Goal: Information Seeking & Learning: Learn about a topic

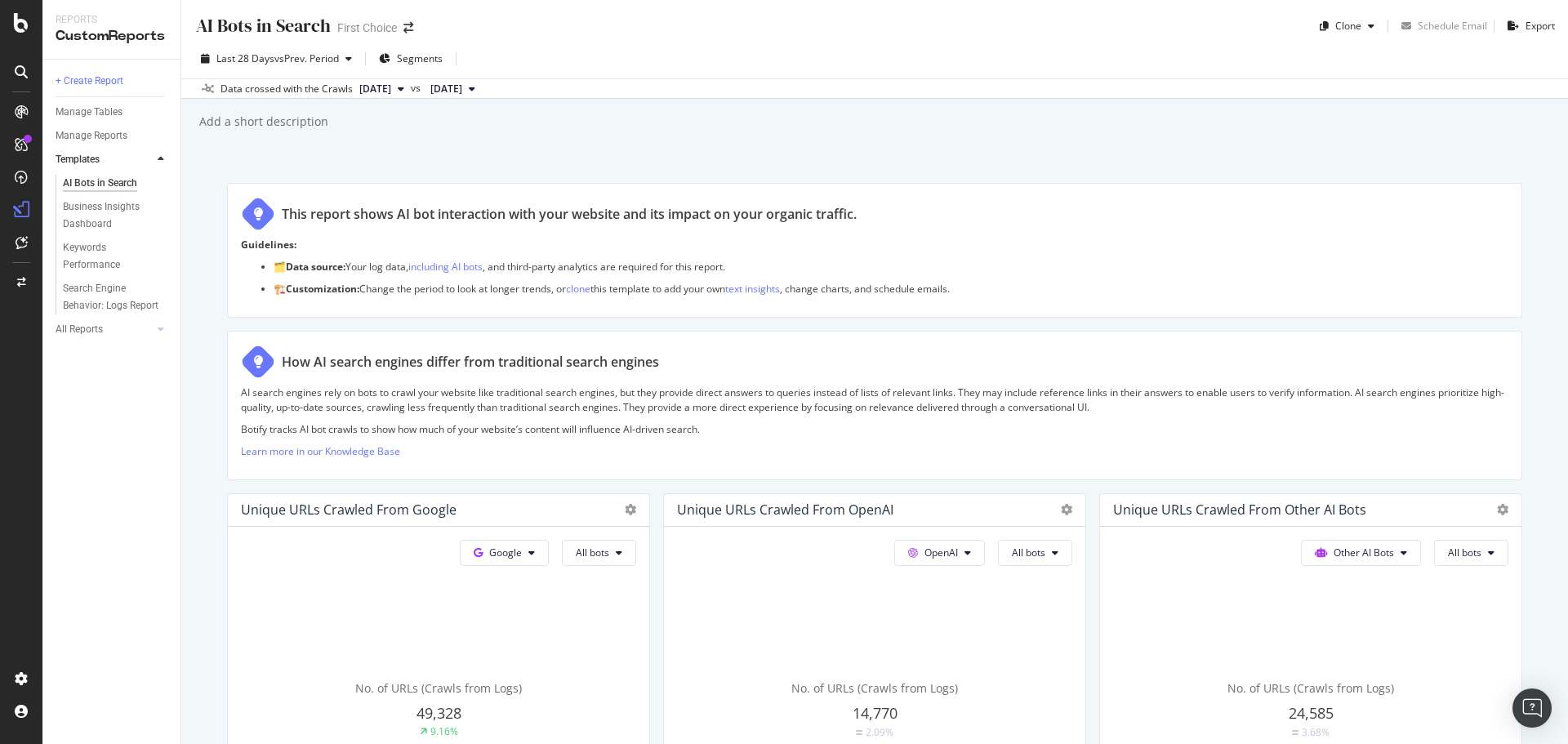
click at [411, 94] on button "[DATE]" at bounding box center [382, 89] width 58 height 20
click at [415, 178] on div "[DATE]" at bounding box center [400, 184] width 85 height 15
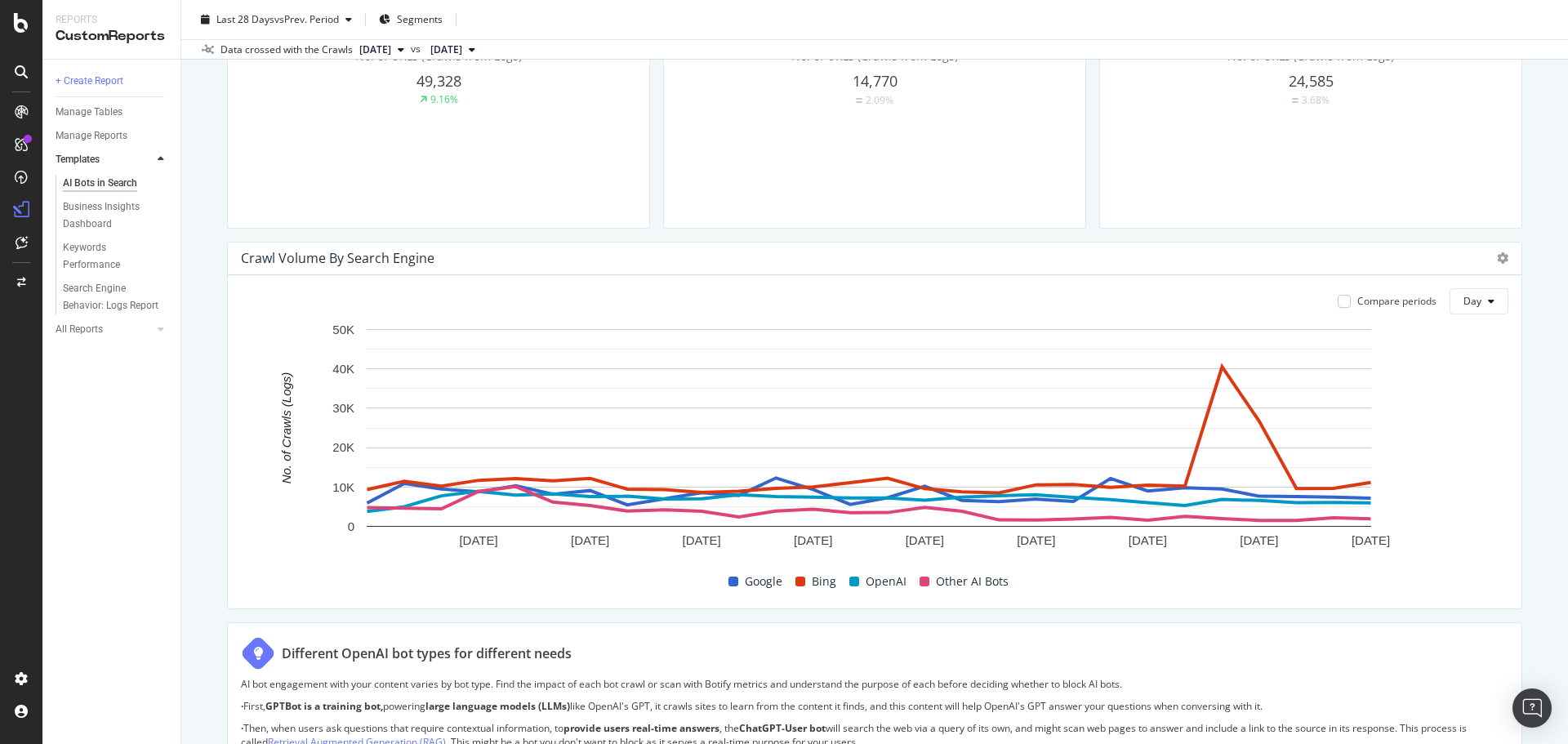
scroll to position [735, 0]
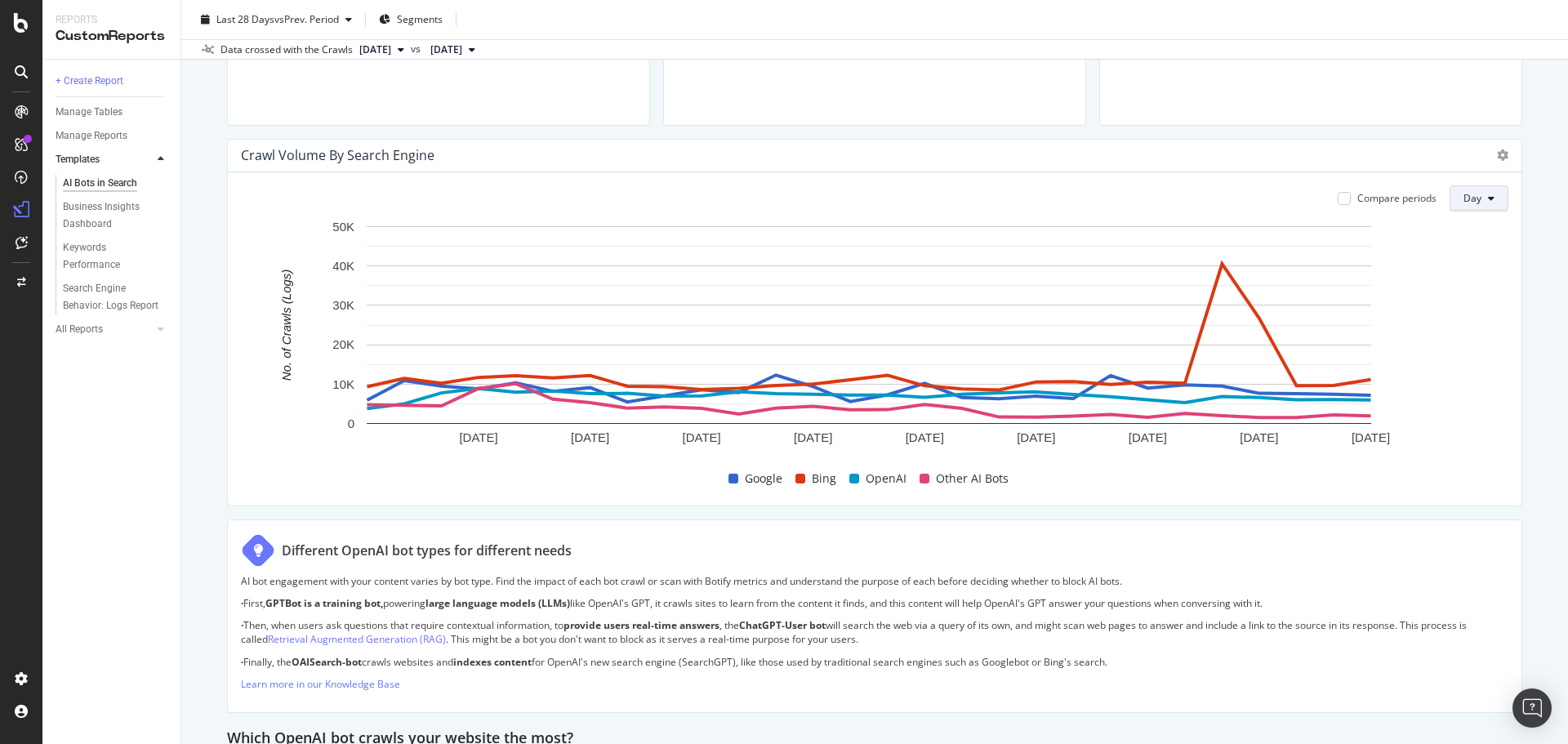
click at [1464, 205] on span "Day" at bounding box center [1473, 198] width 18 height 14
click at [1470, 252] on div "Week" at bounding box center [1467, 261] width 56 height 23
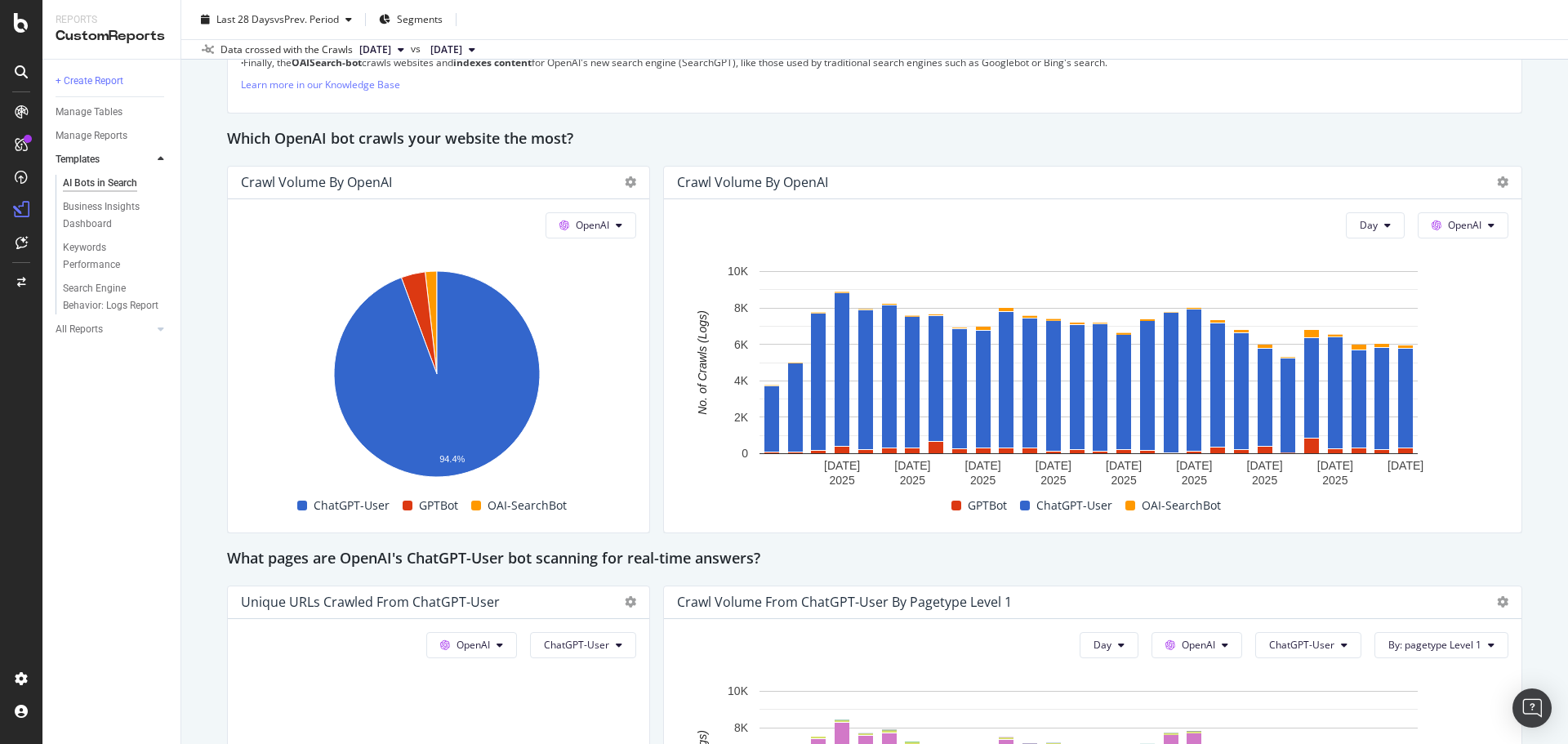
scroll to position [1307, 0]
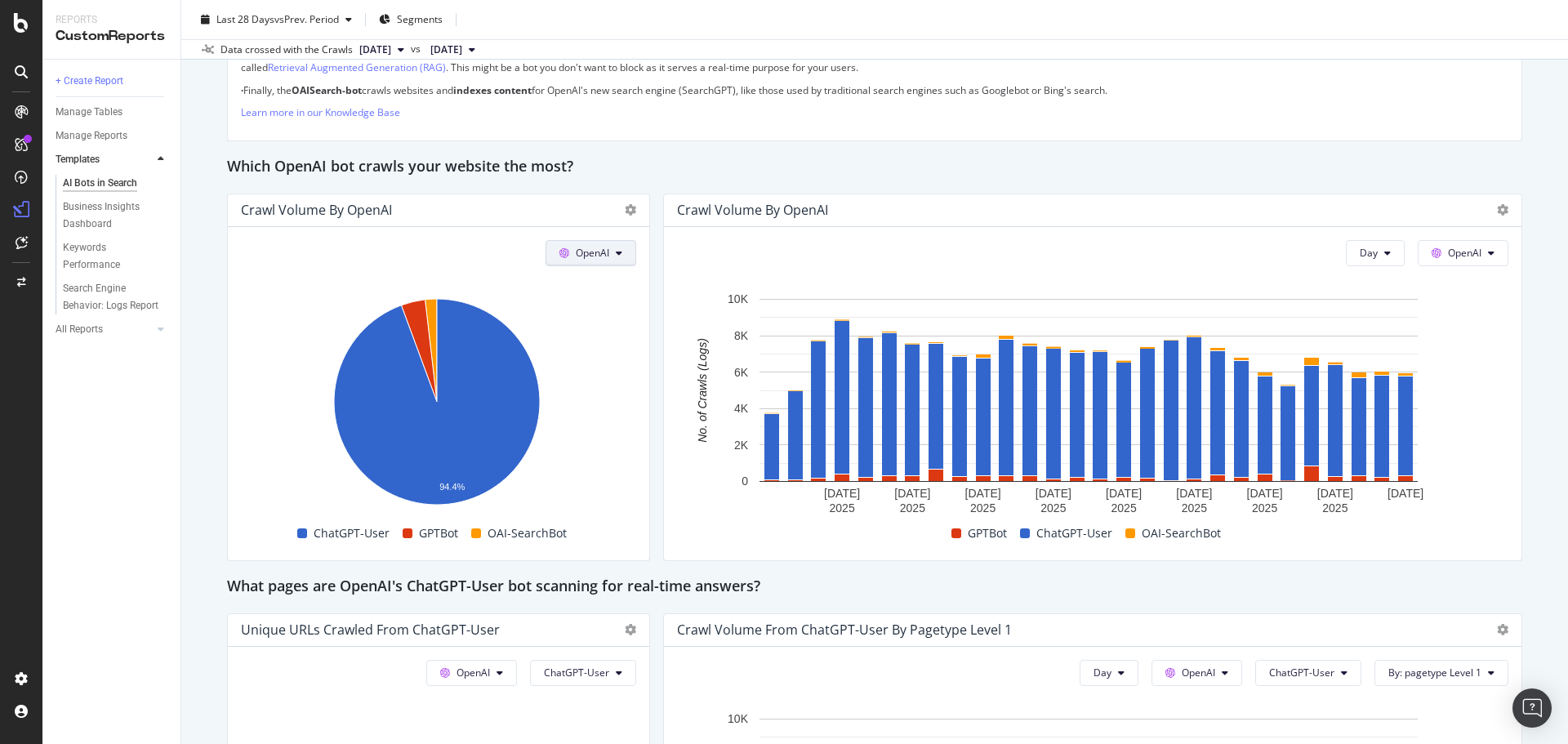
click at [573, 263] on button "OpenAI" at bounding box center [591, 253] width 91 height 26
click at [582, 291] on span "Google" at bounding box center [611, 286] width 60 height 15
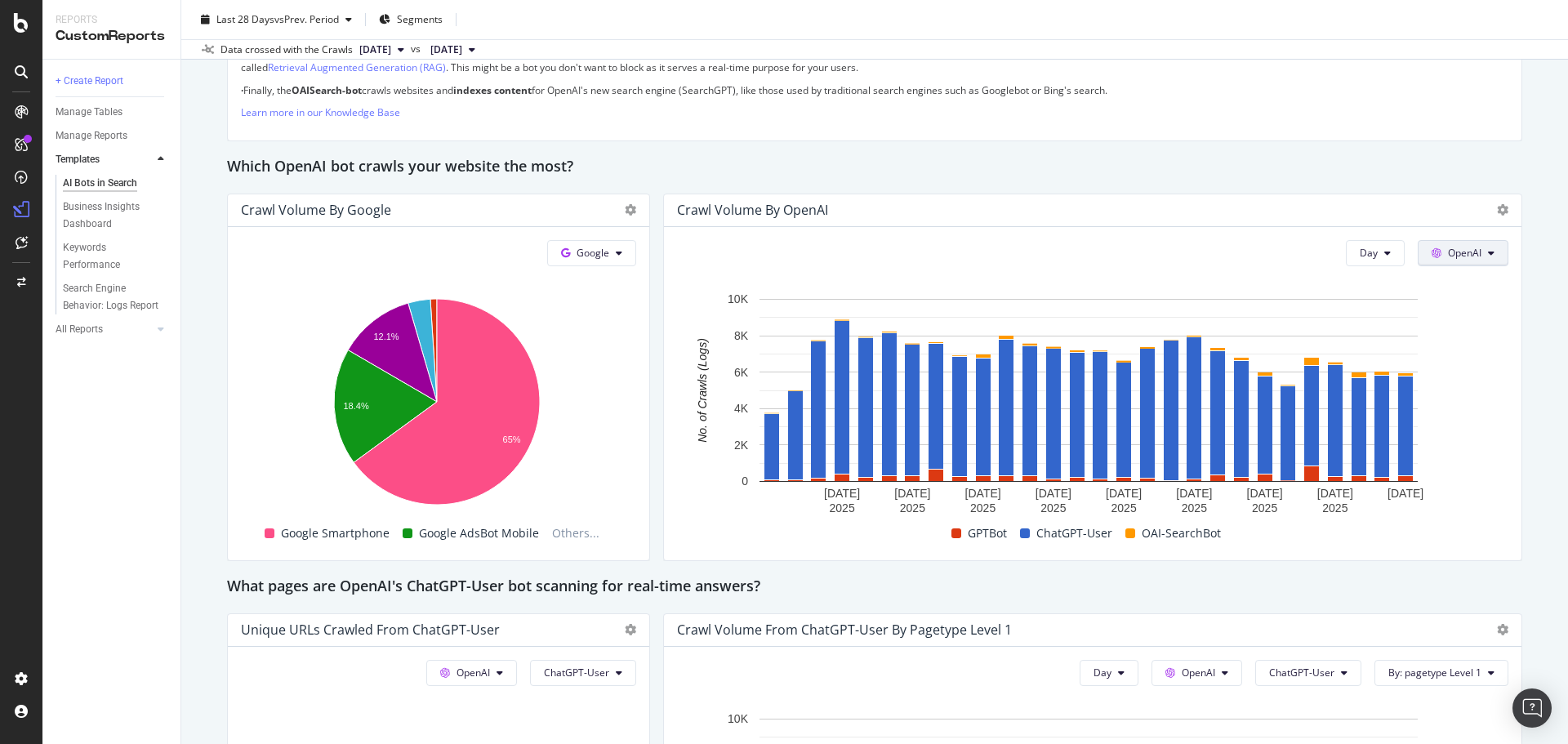
click at [1430, 261] on button "OpenAI" at bounding box center [1463, 253] width 91 height 26
click at [1440, 291] on div "Google" at bounding box center [1462, 285] width 113 height 23
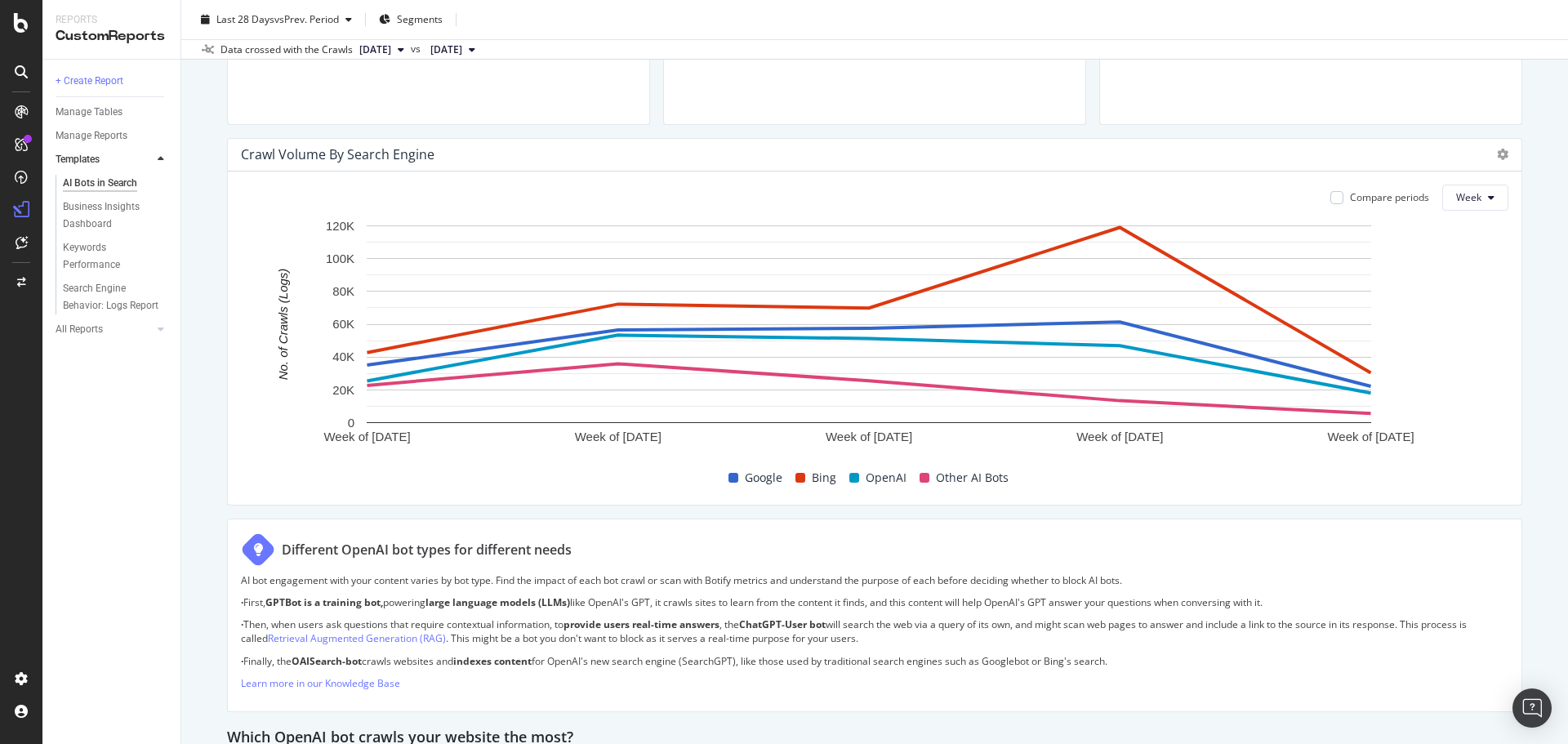
scroll to position [735, 0]
click at [1371, 192] on div "Compare periods" at bounding box center [1390, 198] width 79 height 14
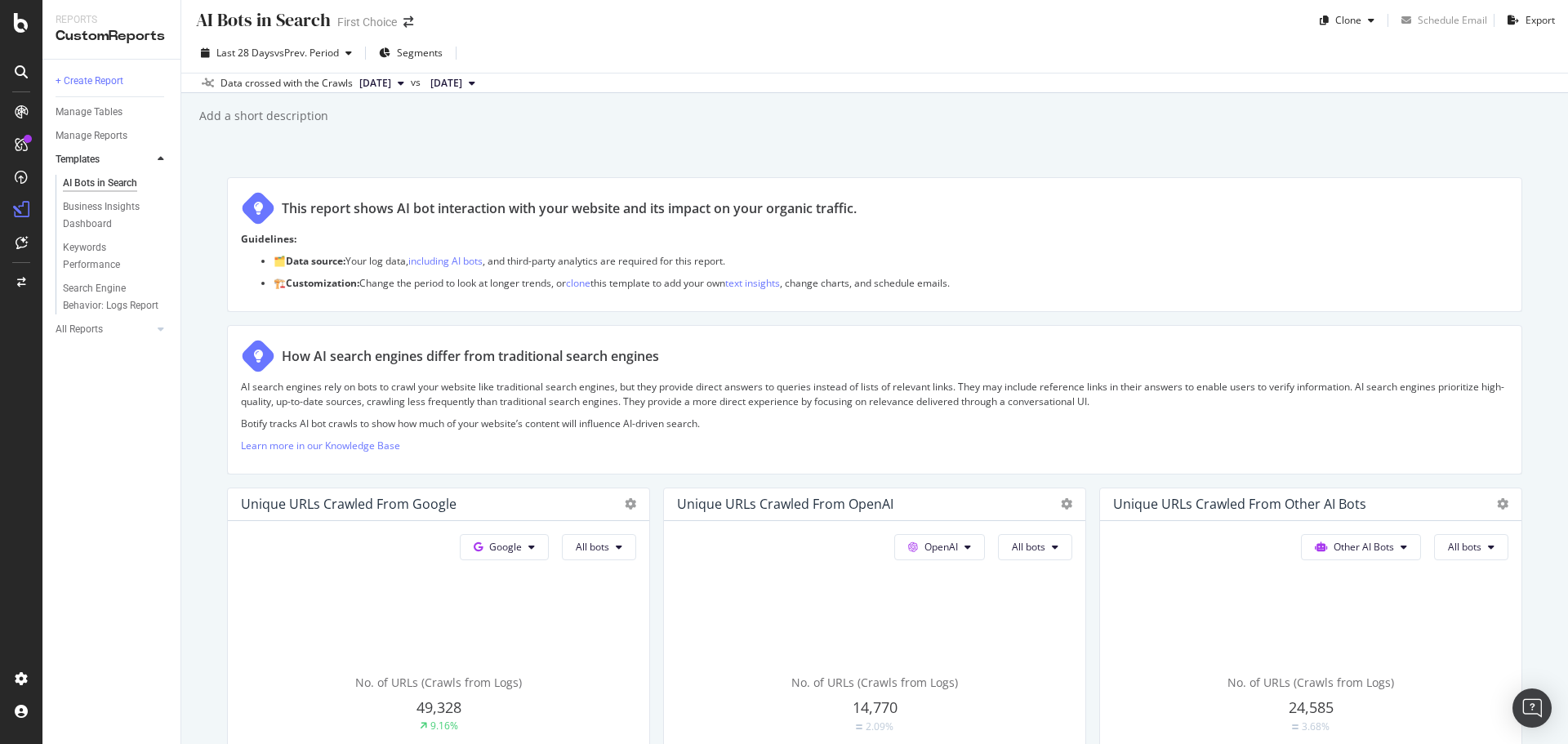
scroll to position [0, 0]
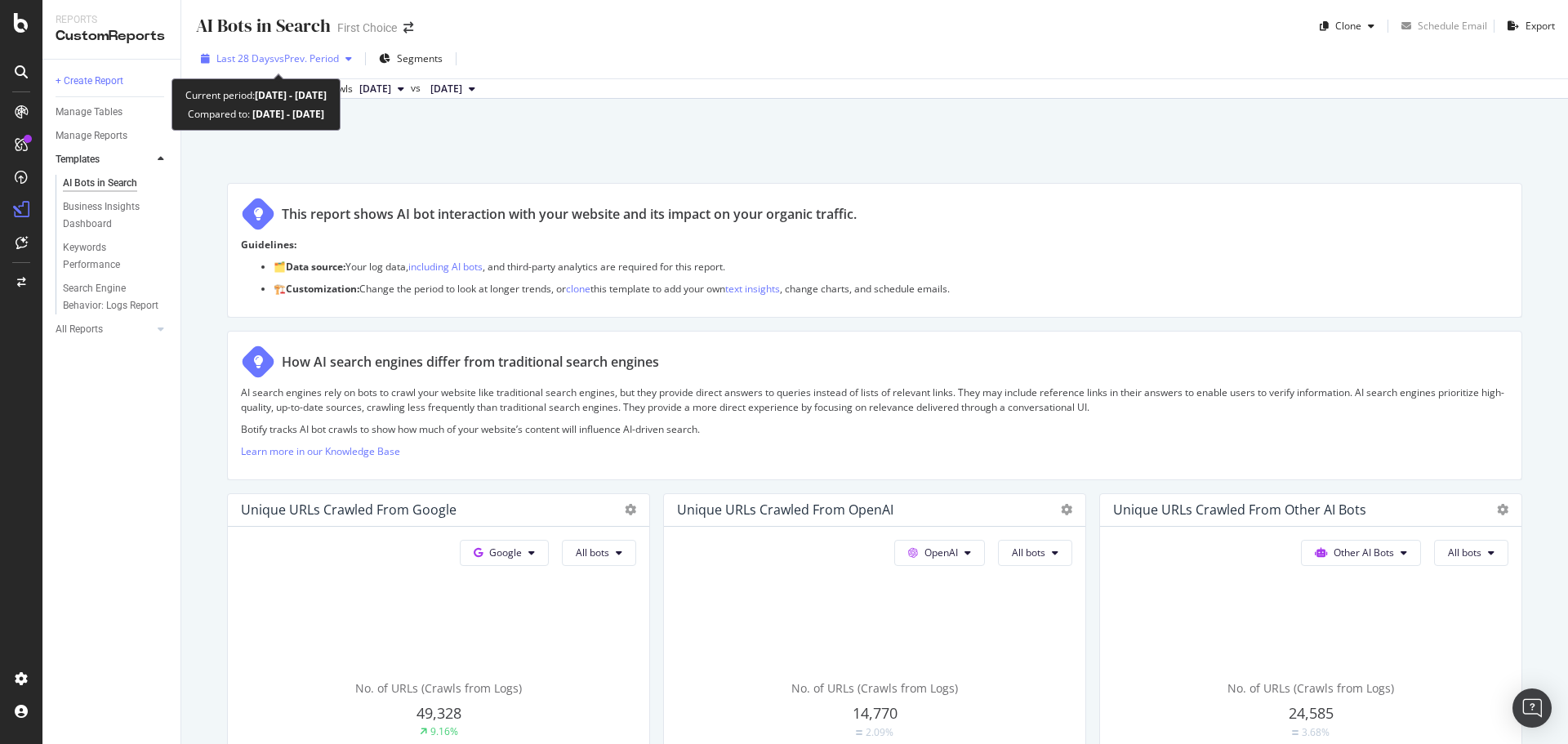
click at [345, 58] on div "button" at bounding box center [349, 59] width 20 height 10
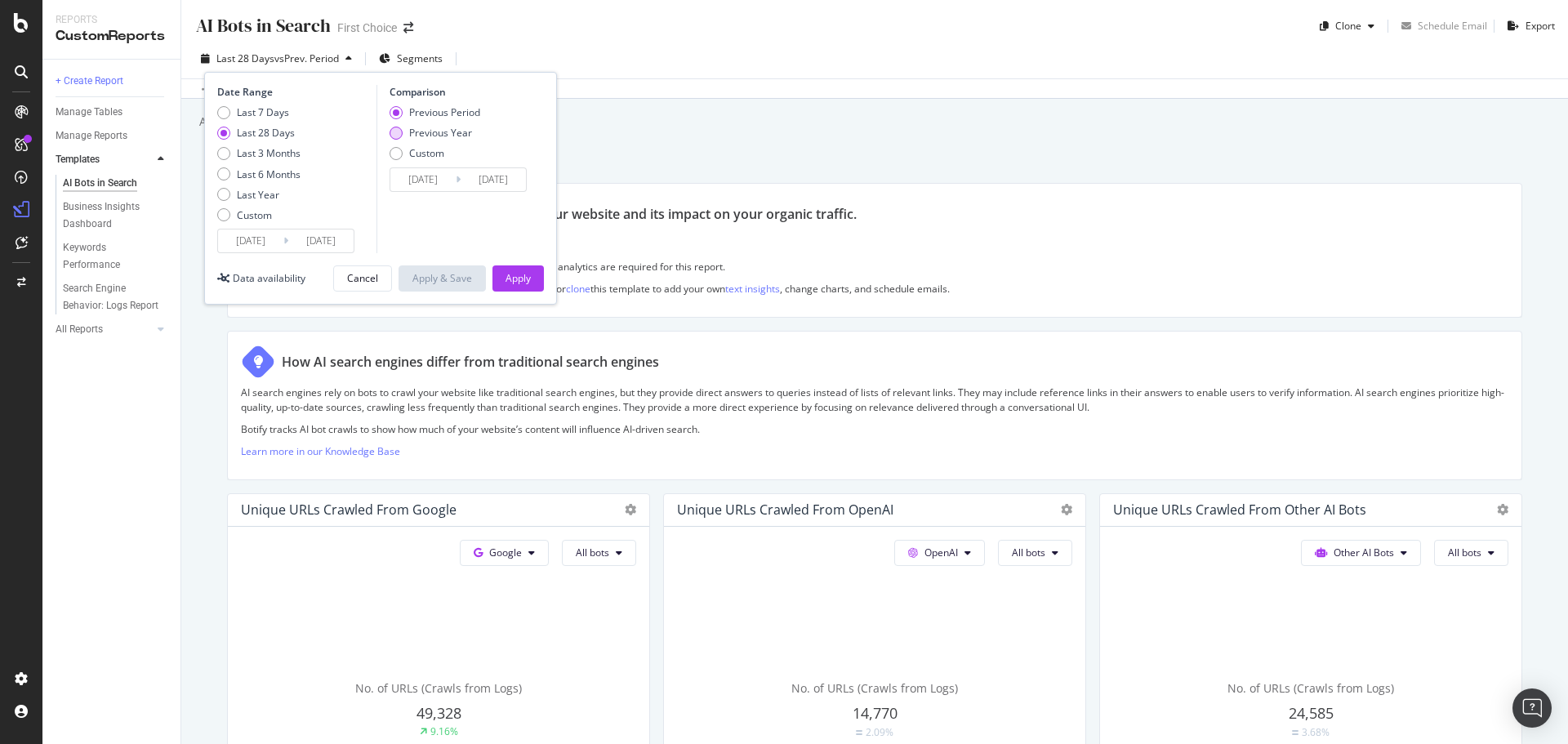
click at [392, 128] on div "Previous Year" at bounding box center [396, 133] width 13 height 13
type input "2024/08/08"
type input "2024/09/04"
click at [519, 279] on div "Apply" at bounding box center [518, 278] width 25 height 14
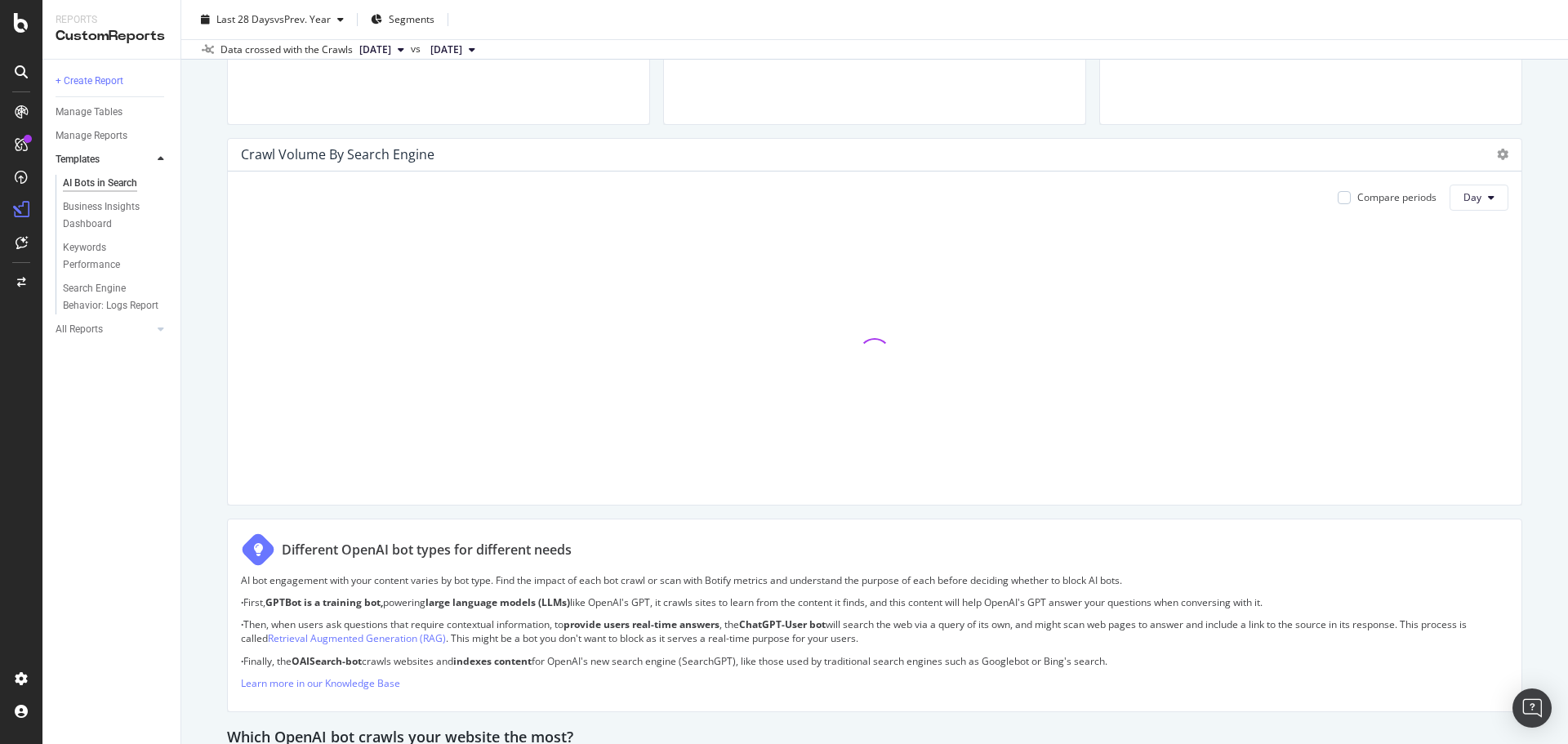
scroll to position [735, 0]
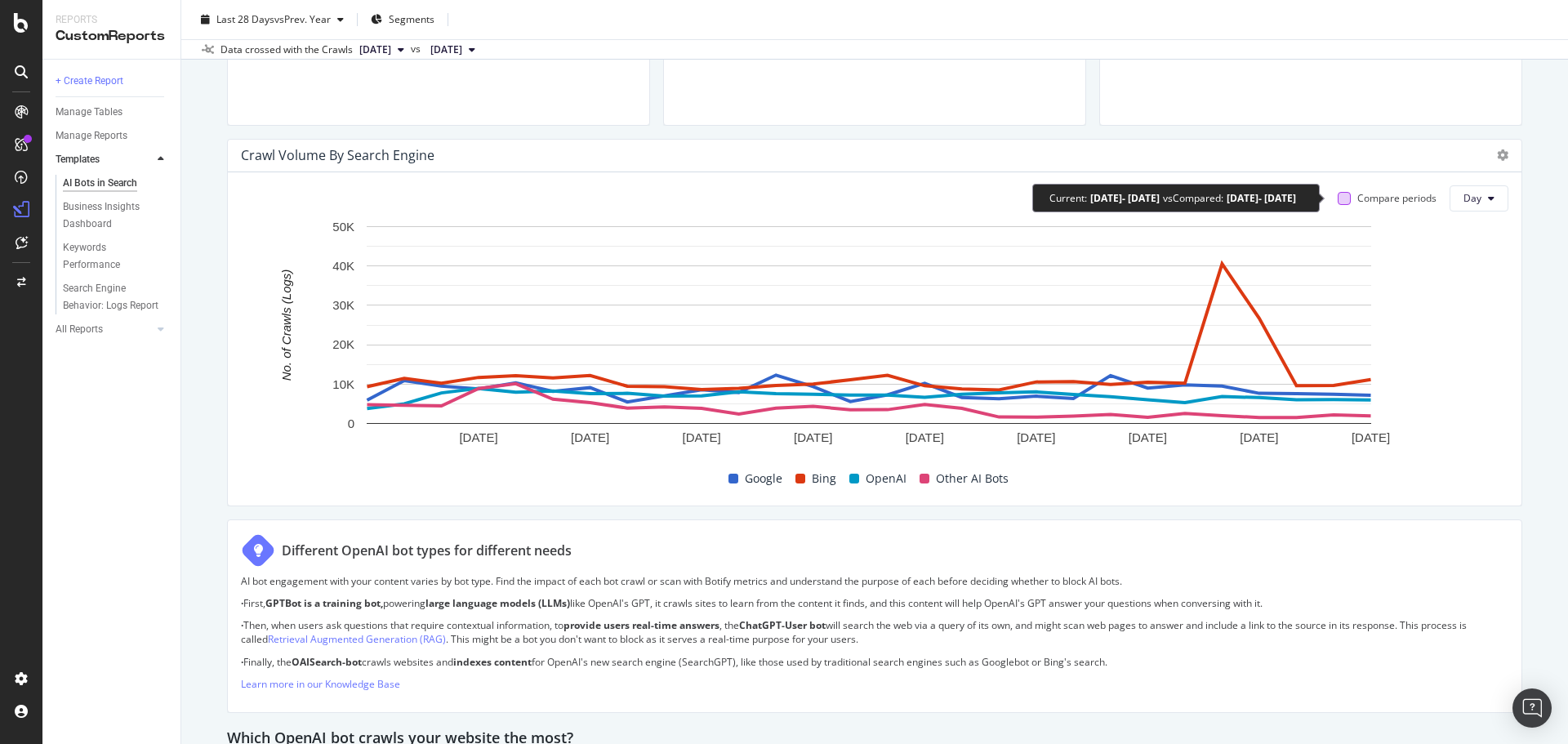
click at [1338, 197] on div at bounding box center [1344, 199] width 13 height 13
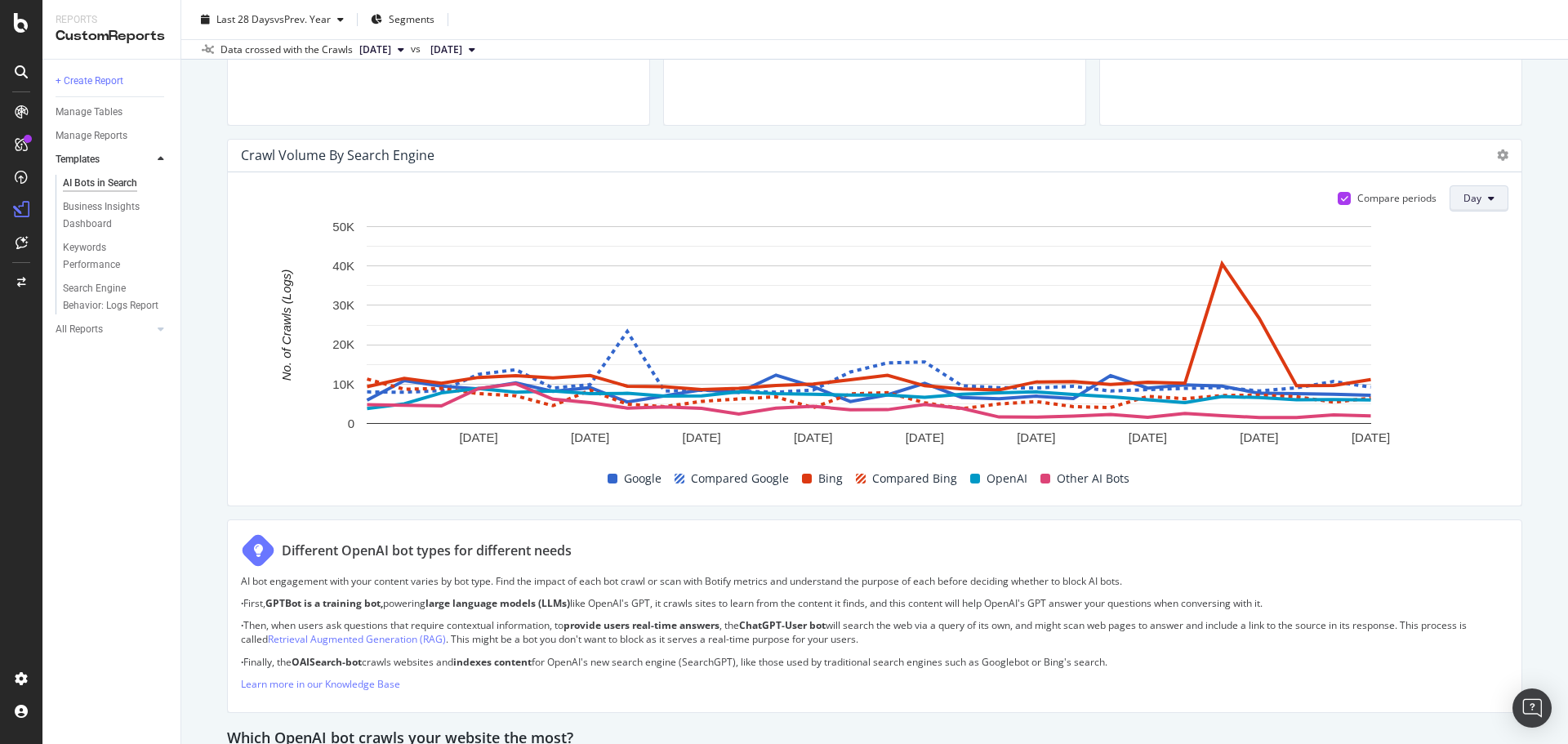
click at [1493, 192] on button "Day" at bounding box center [1479, 198] width 59 height 26
click at [1450, 254] on div "Week" at bounding box center [1467, 261] width 56 height 23
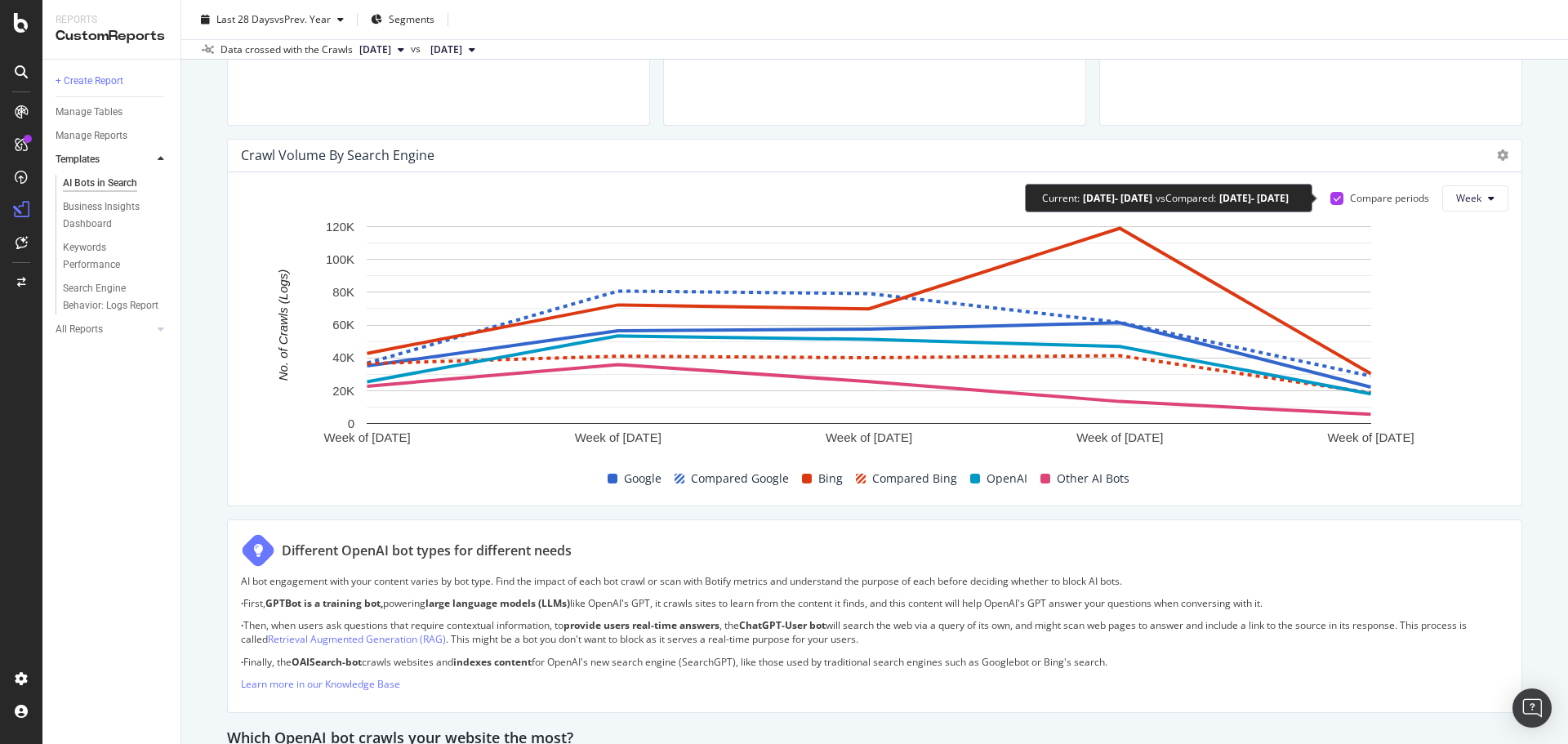
click at [1334, 201] on icon at bounding box center [1337, 199] width 8 height 8
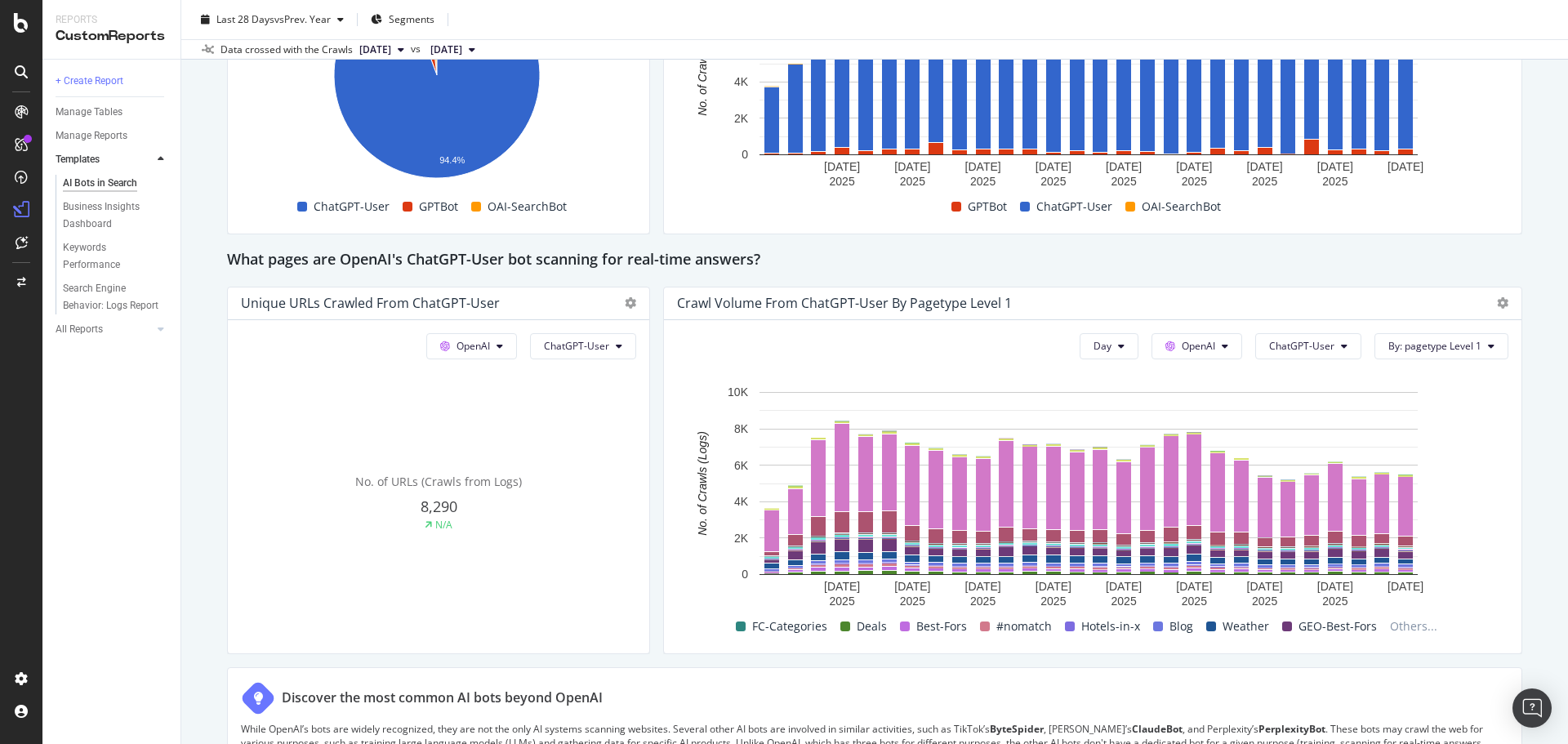
scroll to position [1716, 0]
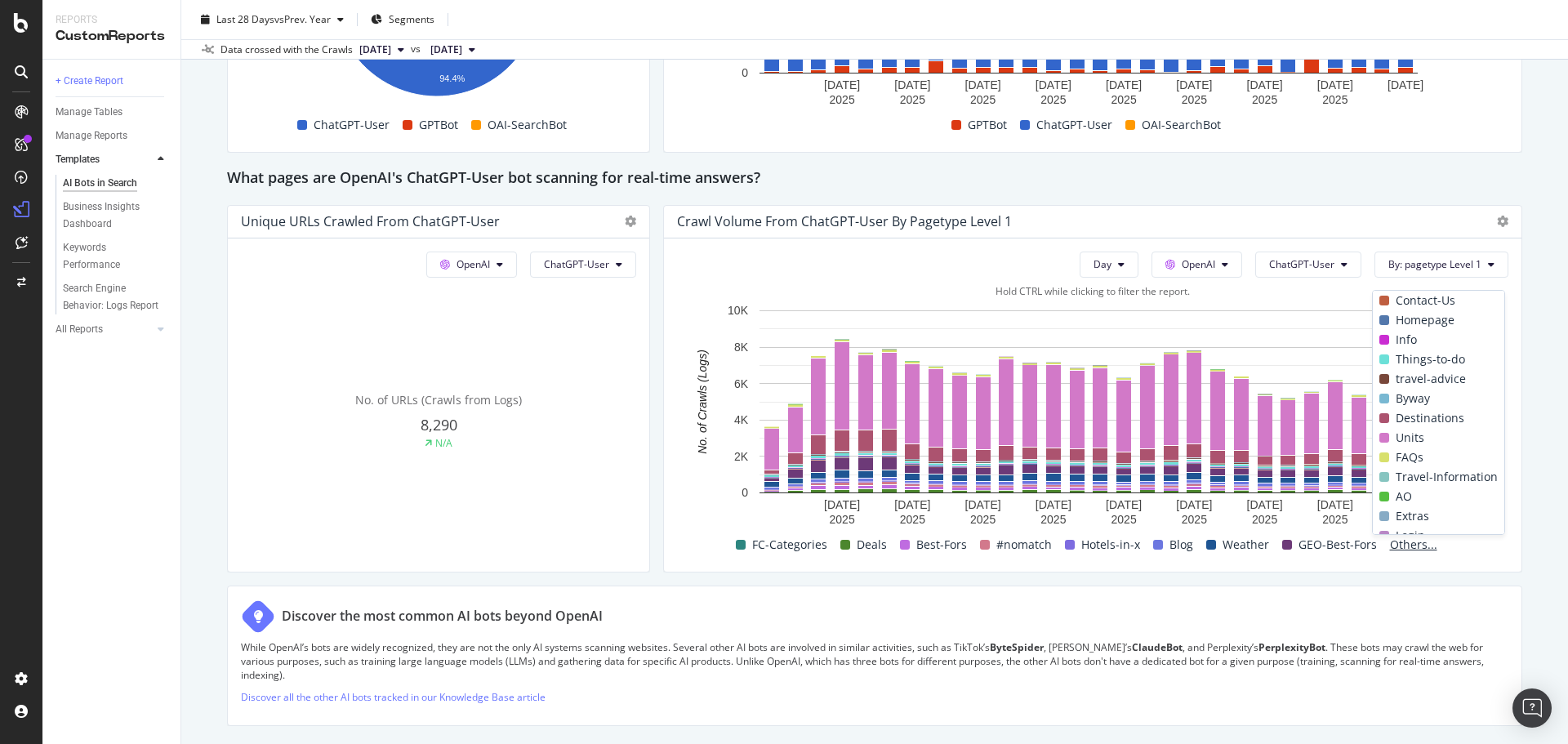
click at [1430, 549] on span "Others..." at bounding box center [1414, 545] width 60 height 20
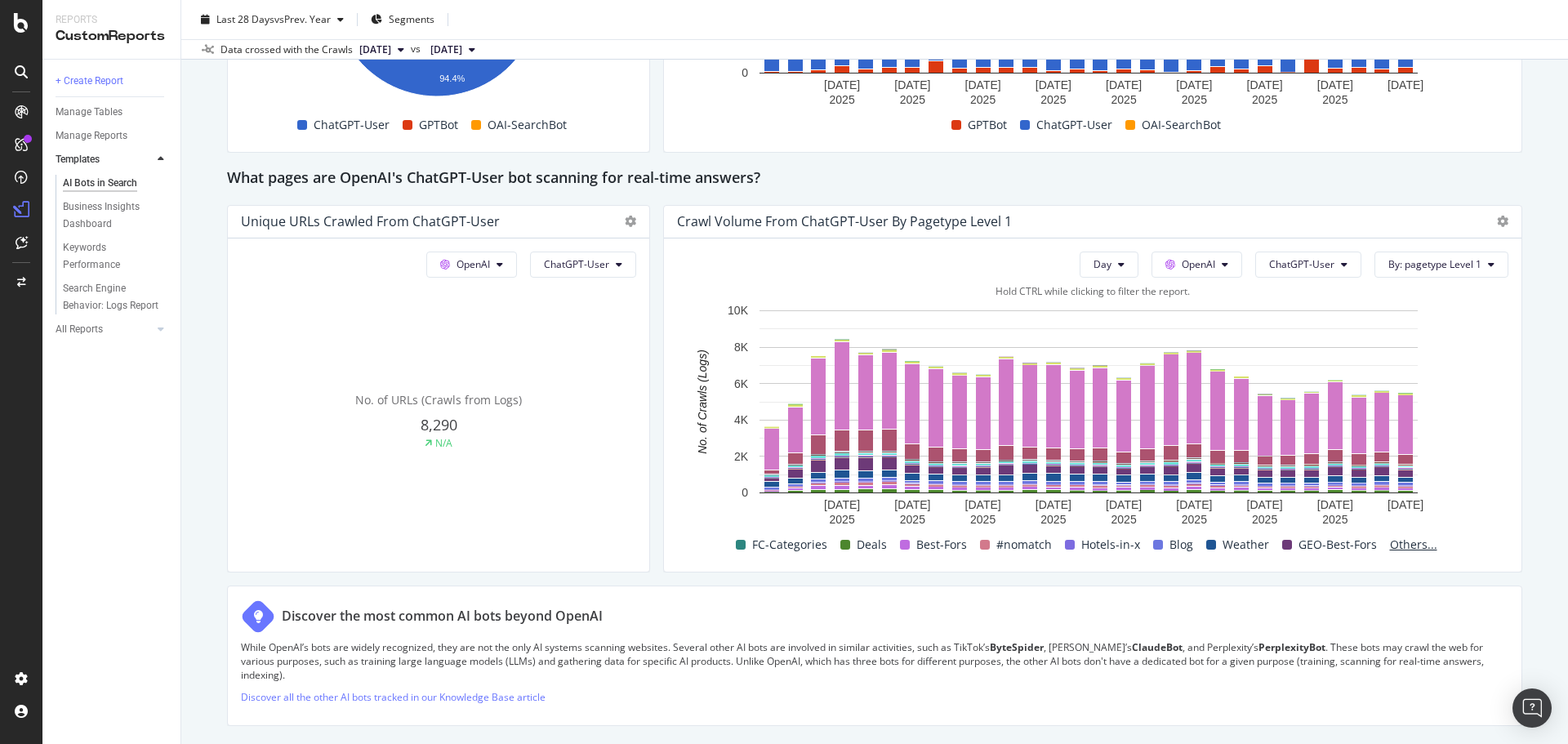
click at [1405, 549] on span "Others..." at bounding box center [1414, 545] width 60 height 20
click at [1421, 540] on span "Others..." at bounding box center [1414, 545] width 60 height 20
click at [1409, 545] on span "Others..." at bounding box center [1414, 545] width 60 height 20
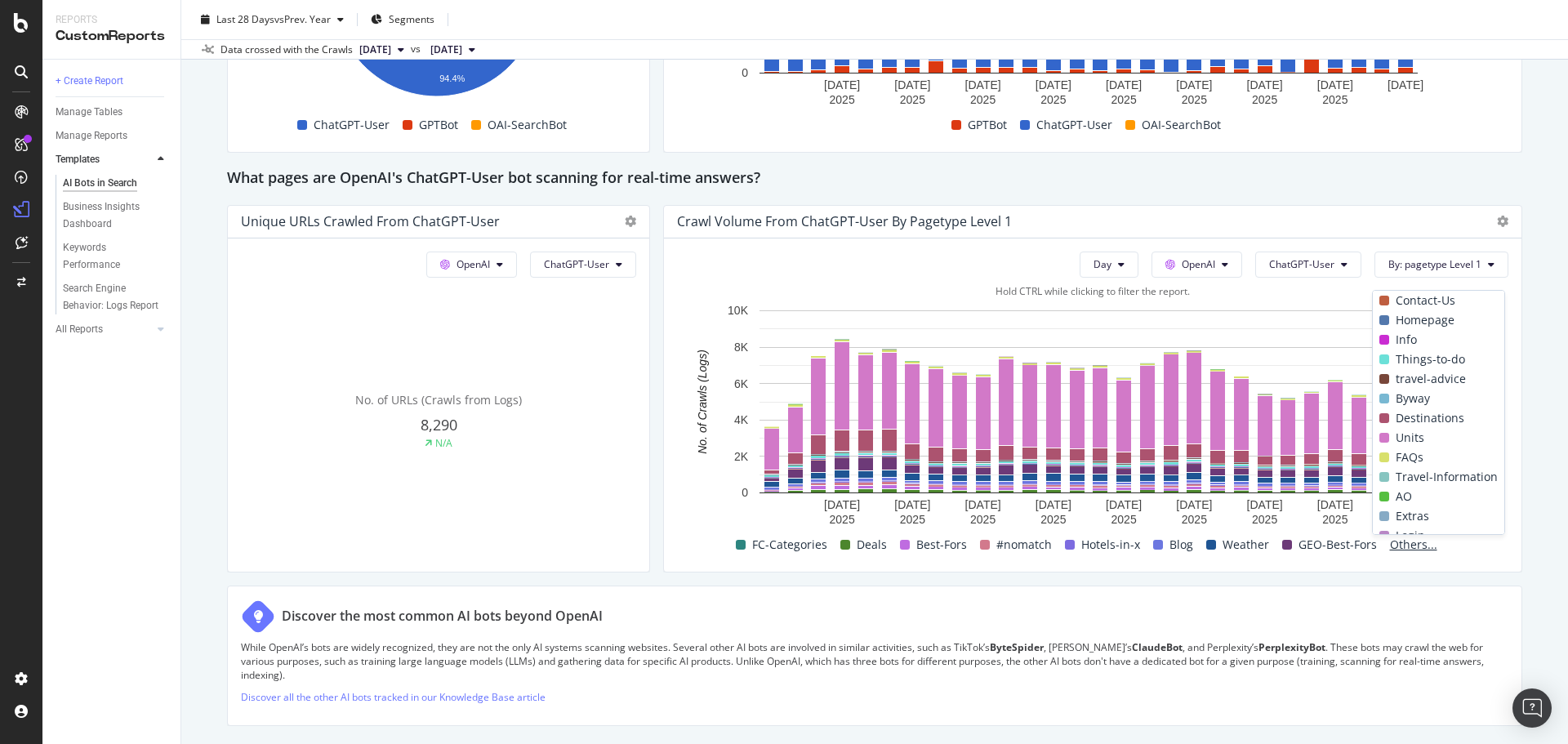
click at [1405, 547] on span "Others..." at bounding box center [1414, 545] width 60 height 20
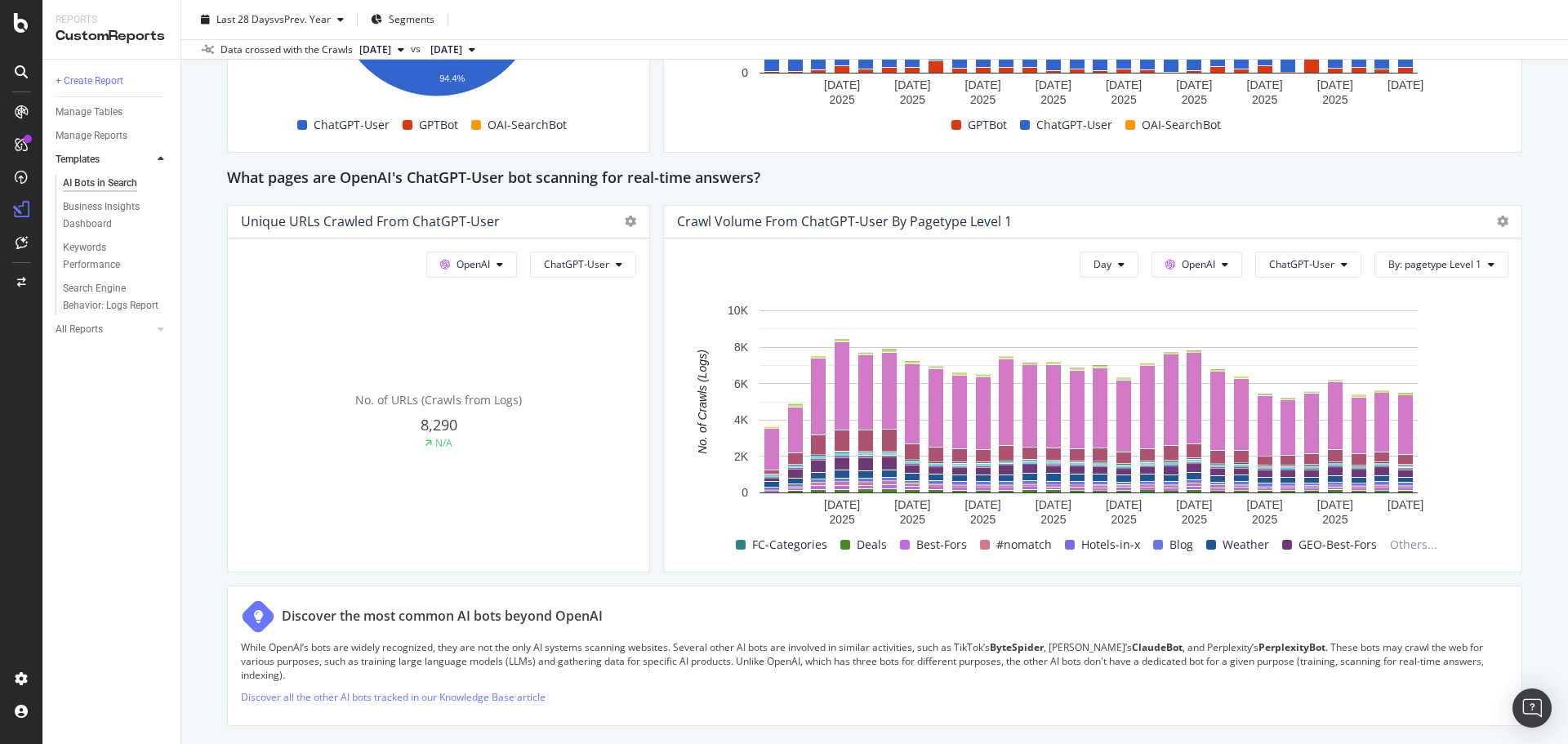
click at [405, 51] on icon at bounding box center [401, 50] width 7 height 10
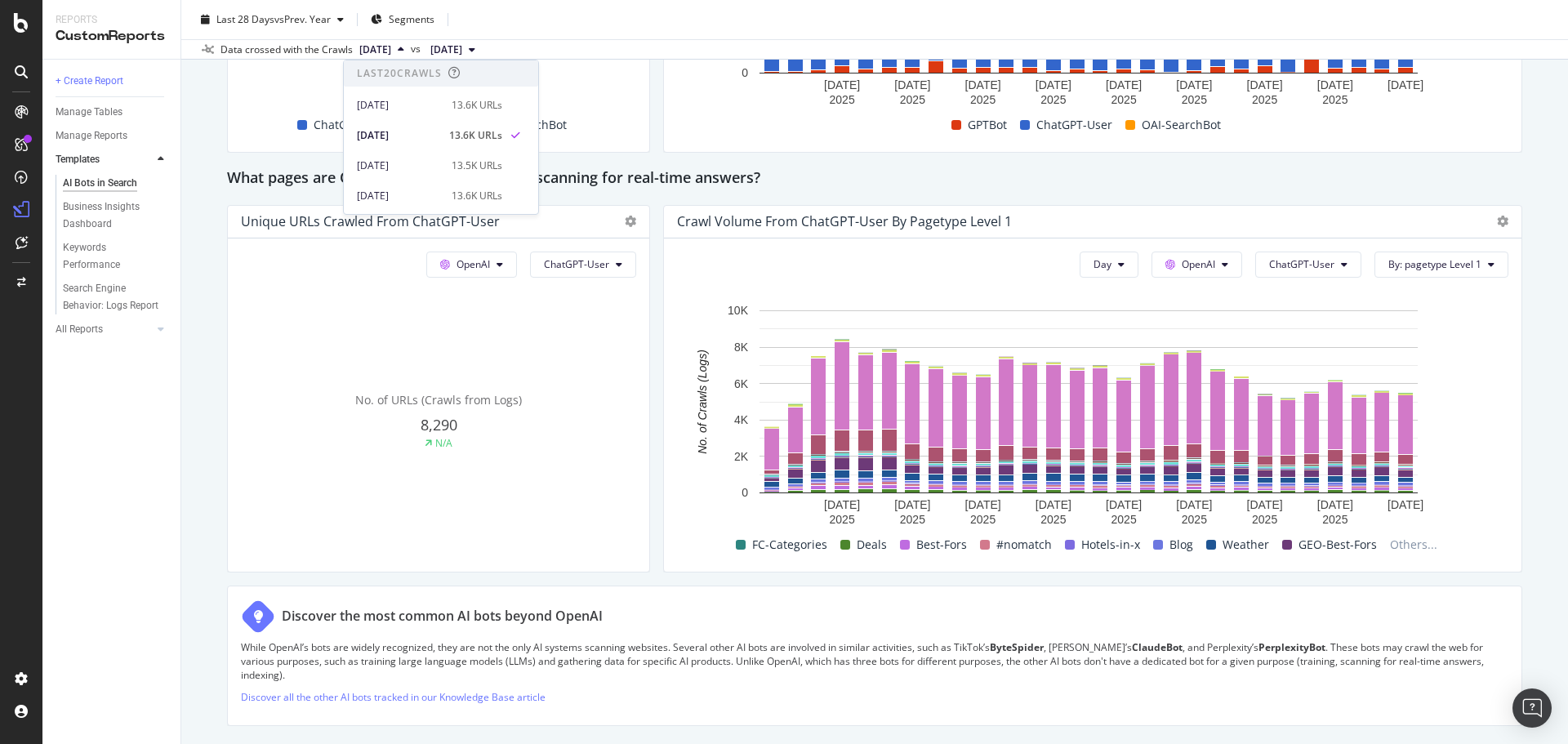
scroll to position [82, 0]
click at [442, 146] on div "2025 Aug. 31st 13.6K URLs" at bounding box center [430, 145] width 145 height 15
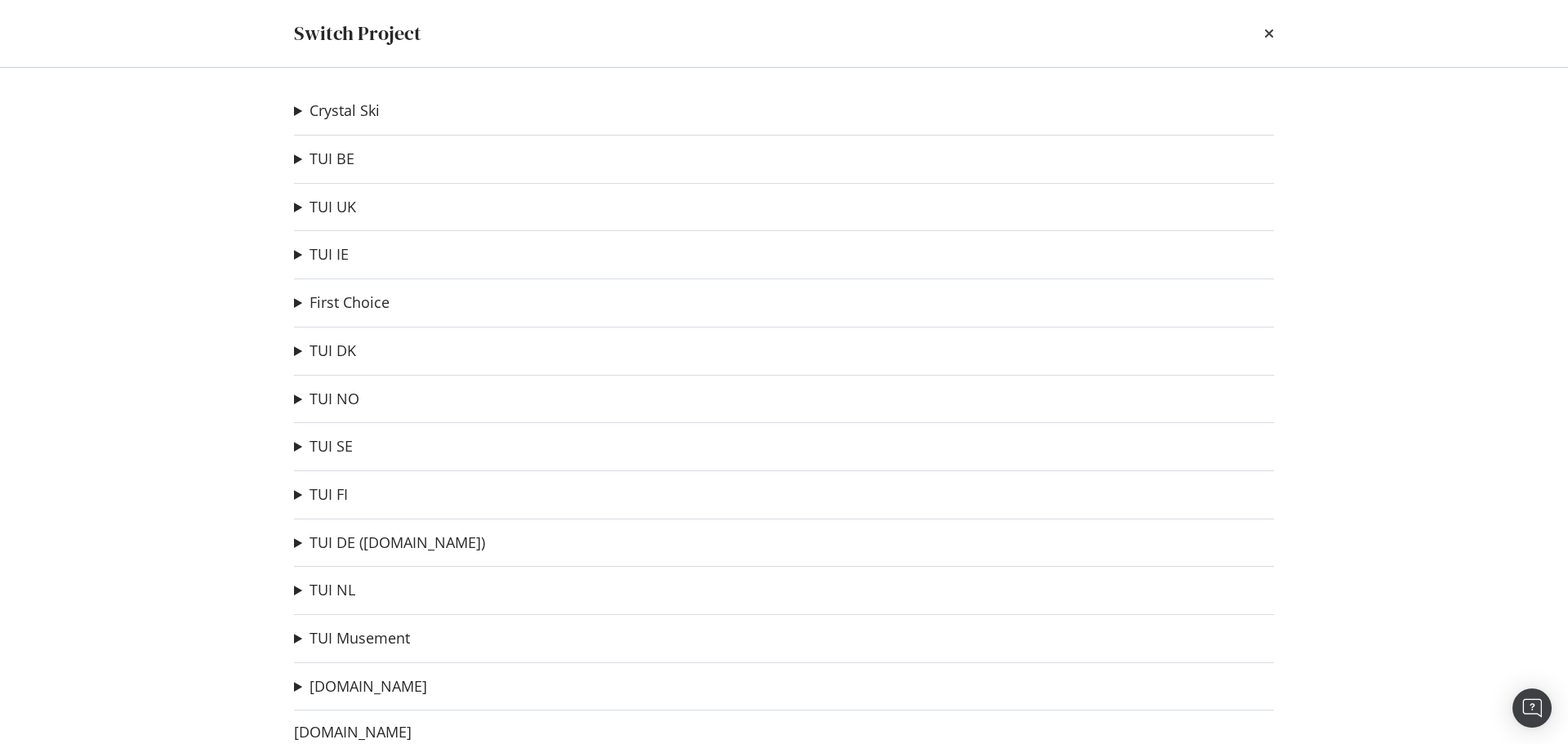
click at [1274, 37] on div "Switch Project" at bounding box center [783, 33] width 1045 height 67
click at [1270, 36] on icon "times" at bounding box center [1269, 33] width 10 height 13
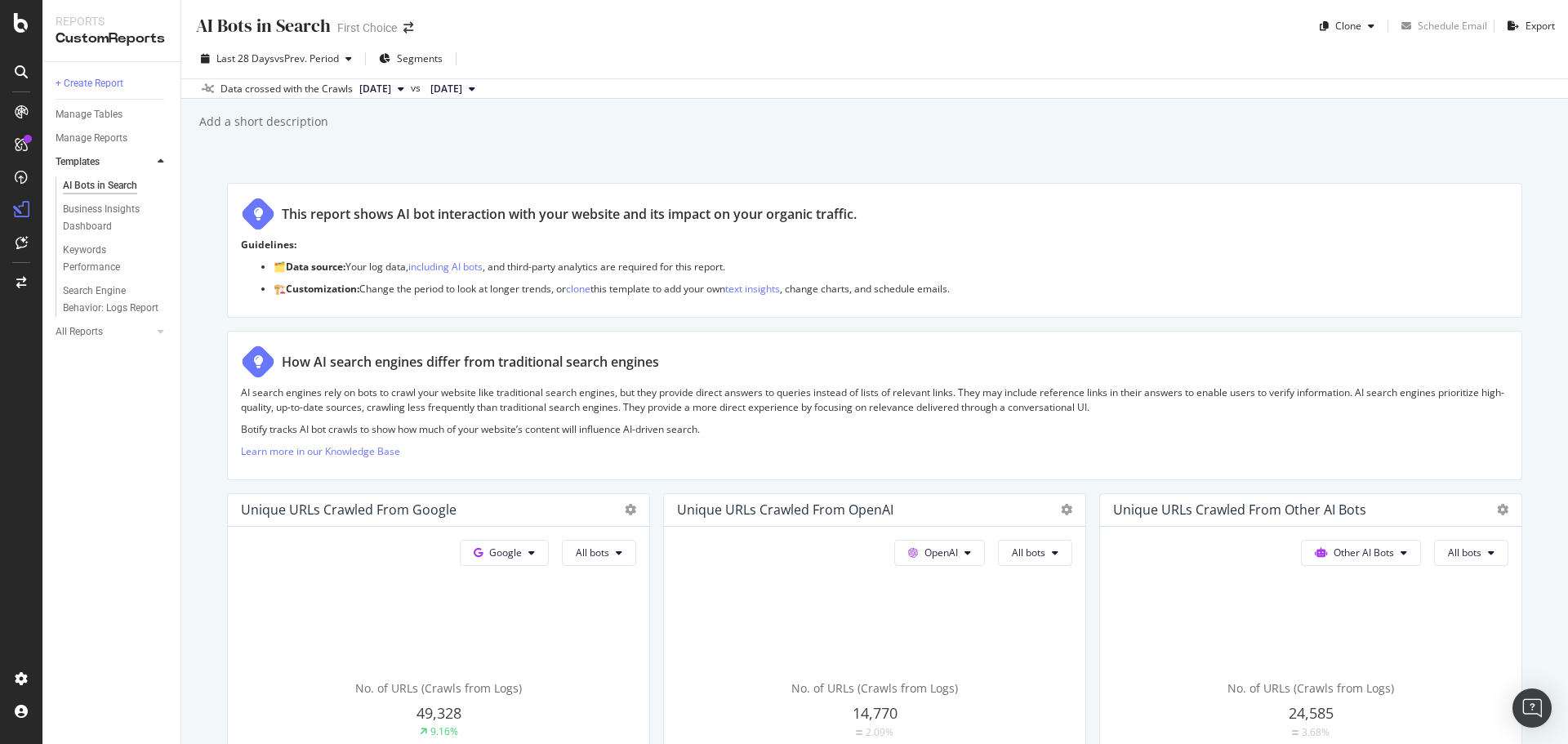
click at [405, 92] on icon at bounding box center [401, 89] width 7 height 10
click at [433, 180] on div "[DATE]" at bounding box center [400, 184] width 85 height 15
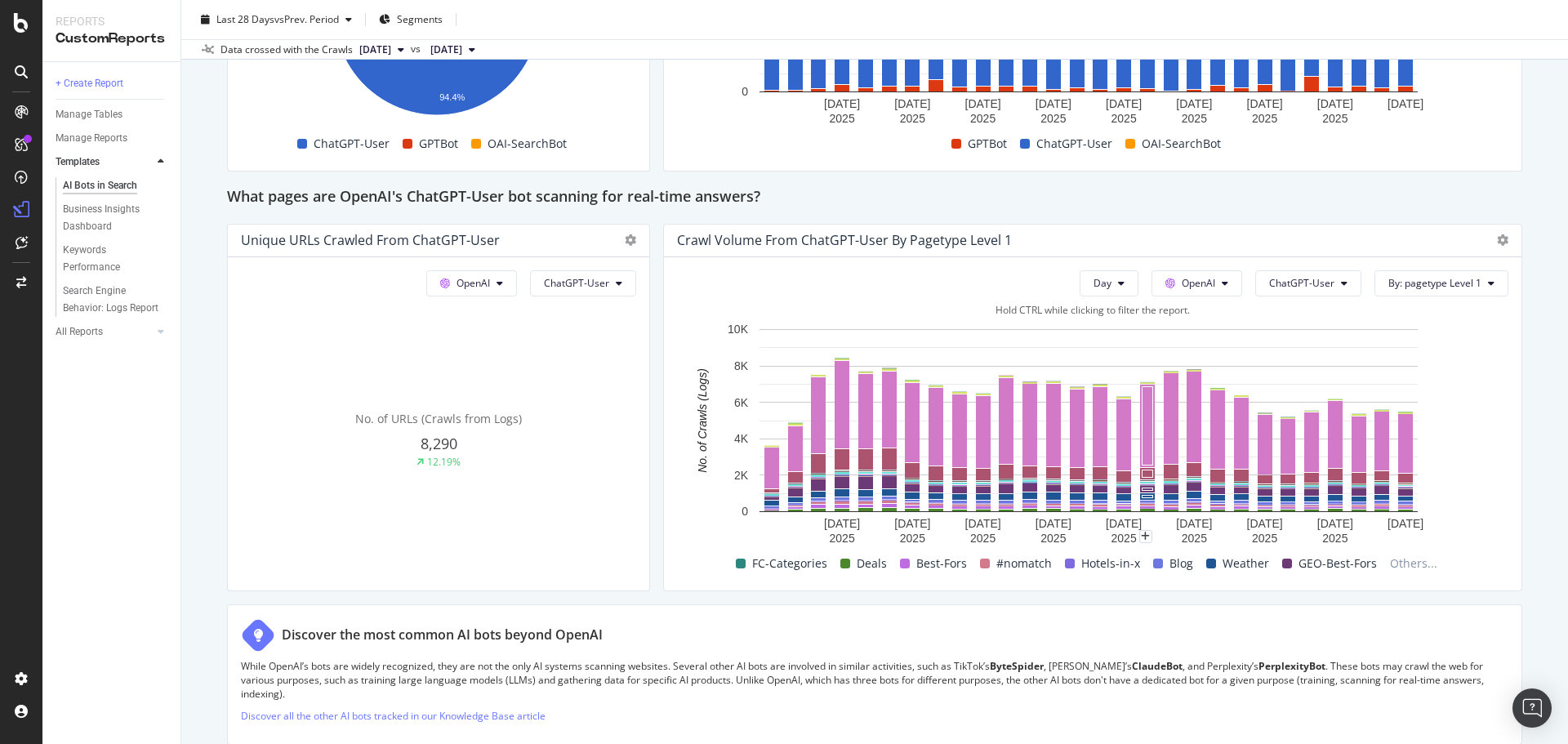
scroll to position [1716, 0]
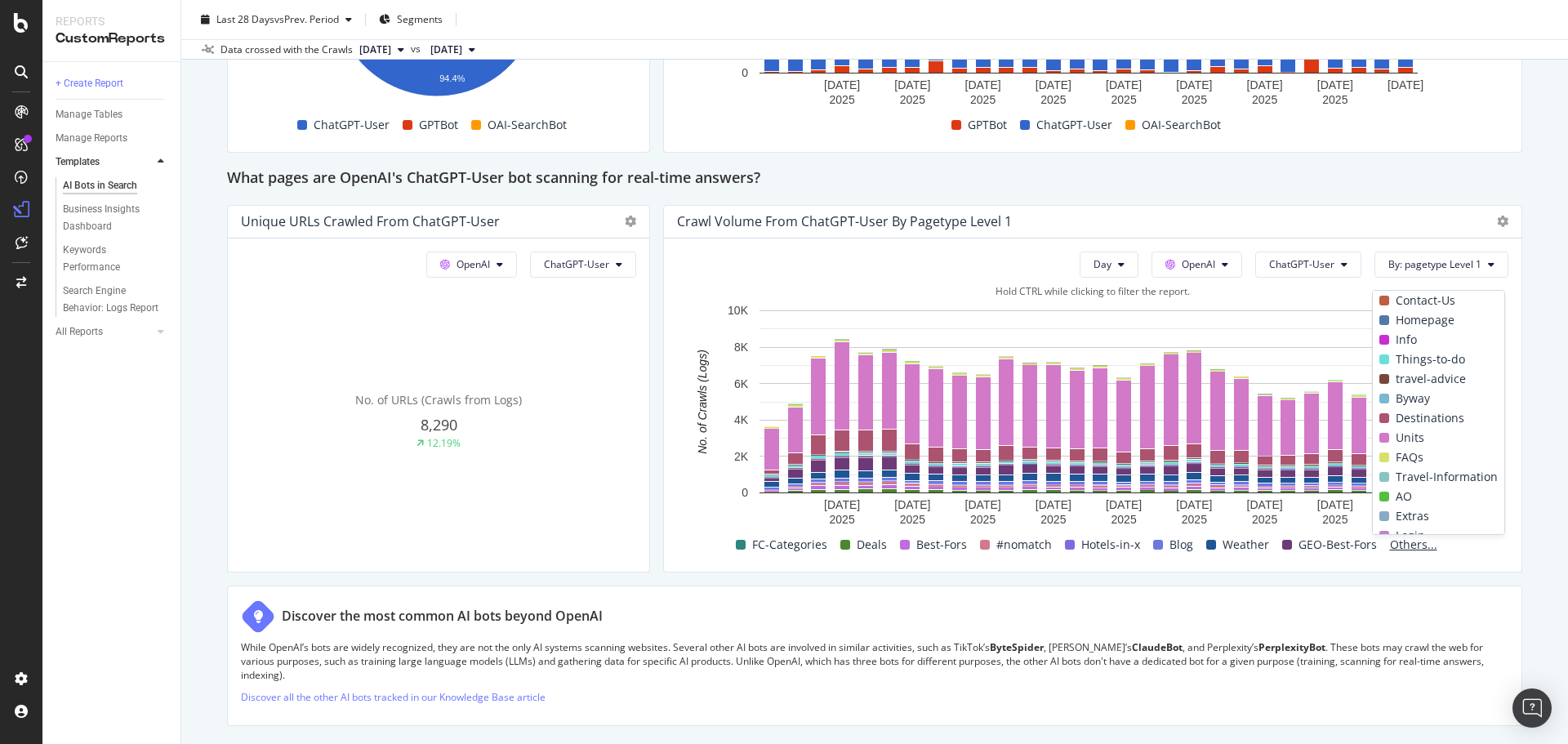
click at [1403, 536] on span "Others..." at bounding box center [1414, 545] width 60 height 20
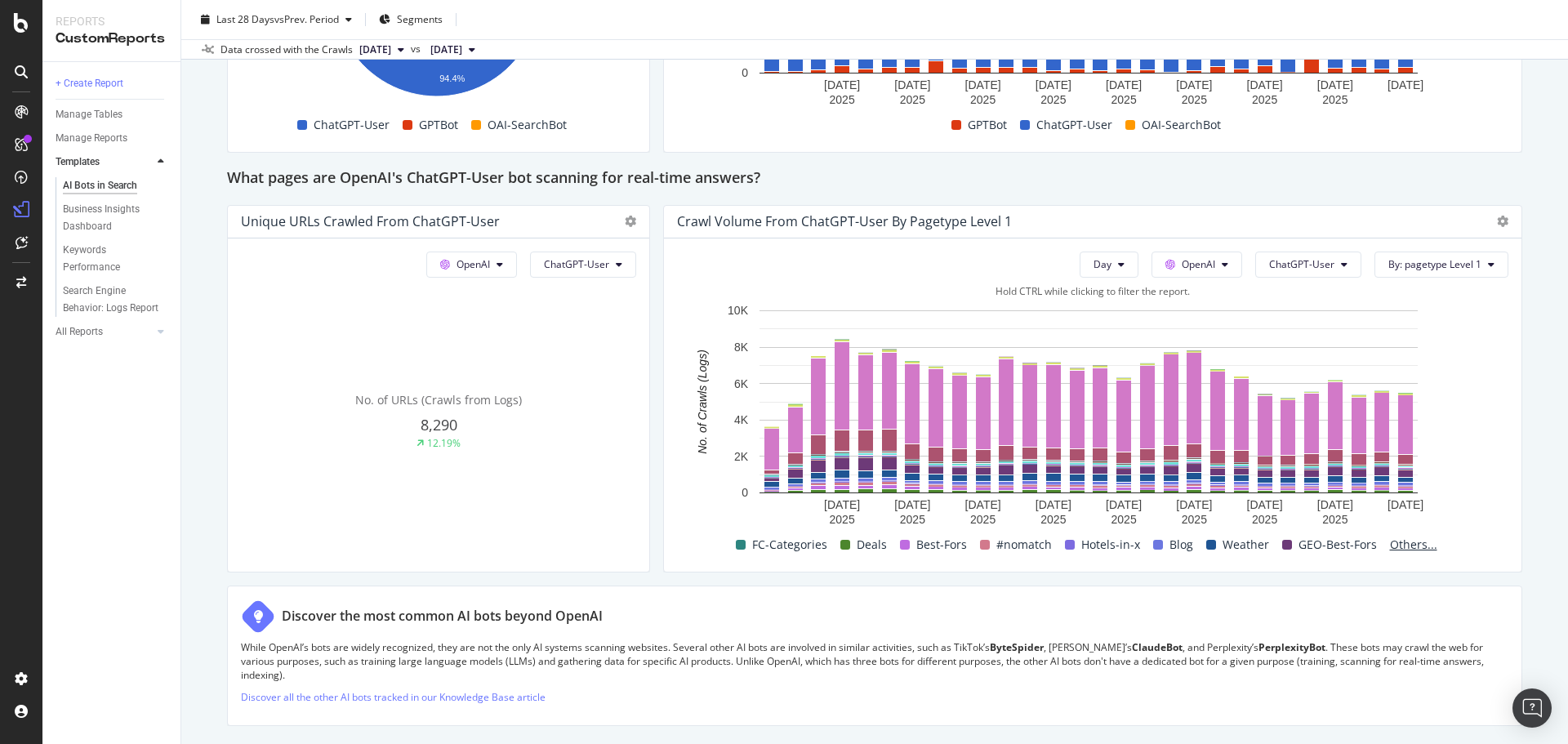
click at [1400, 546] on span "Others..." at bounding box center [1414, 545] width 60 height 20
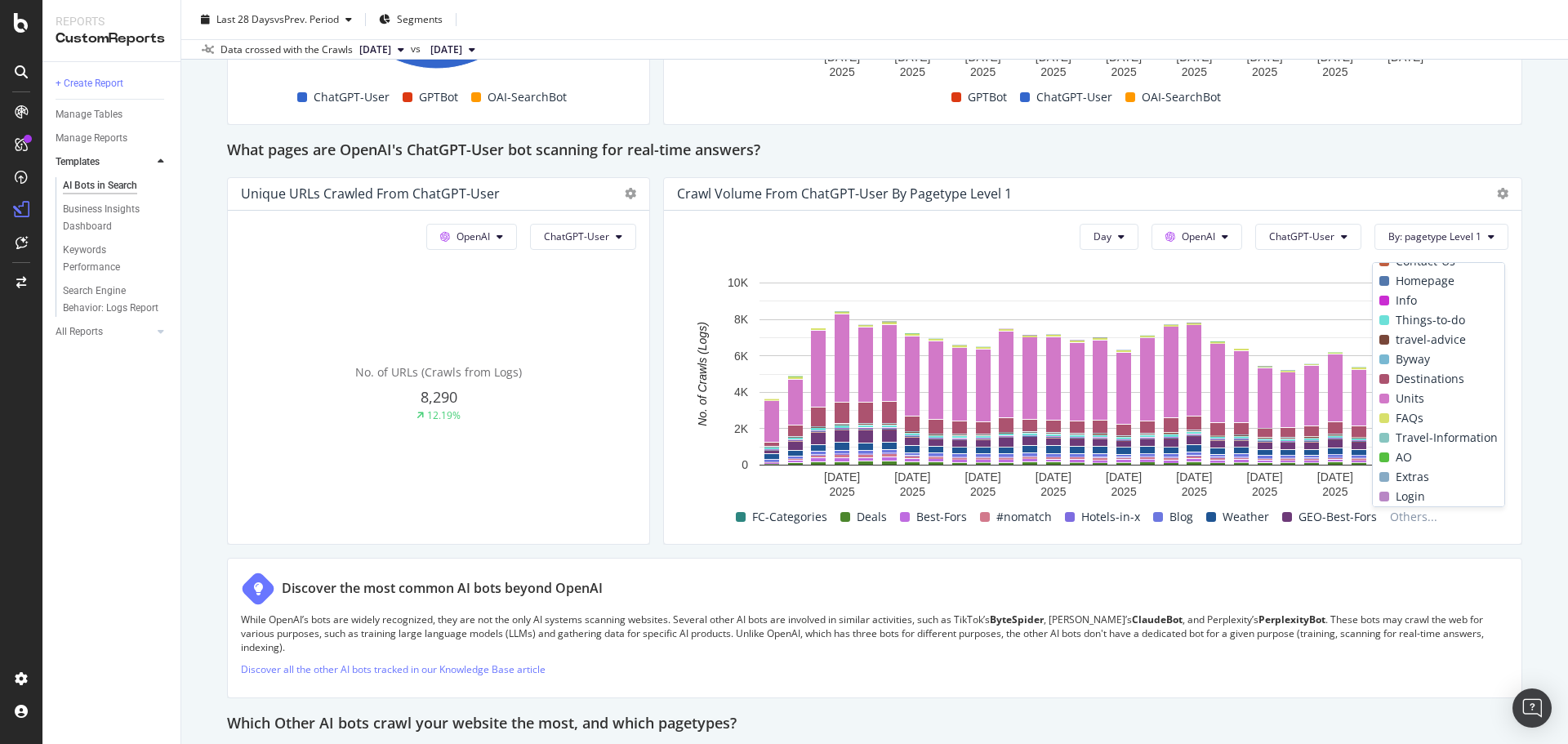
scroll to position [0, 0]
